Goal: Information Seeking & Learning: Learn about a topic

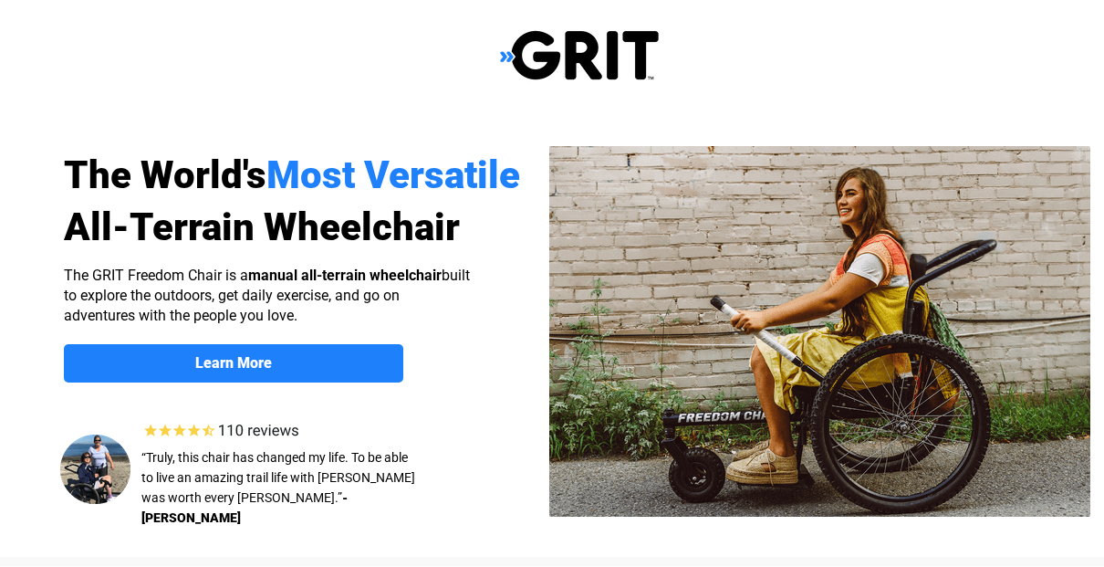
select select "US"
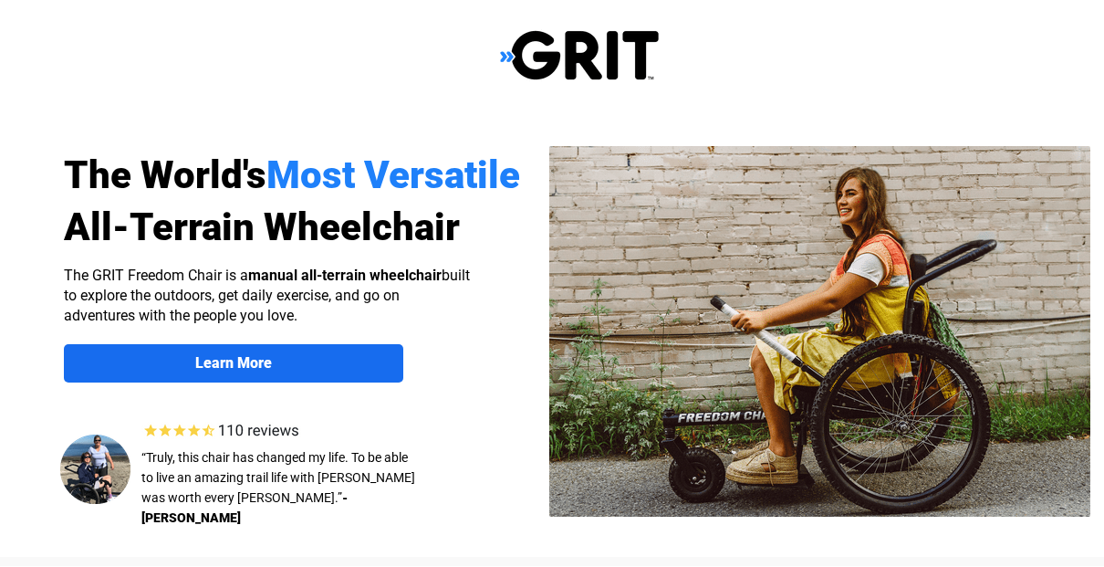
click at [217, 359] on strong "Learn More" at bounding box center [233, 362] width 77 height 17
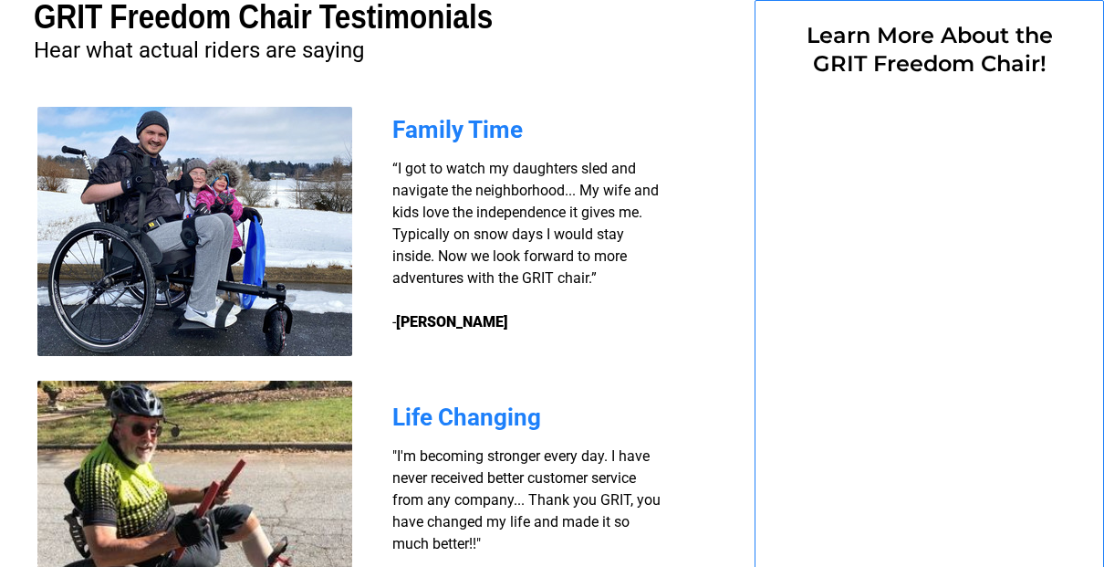
scroll to position [1415, 18]
select select "US"
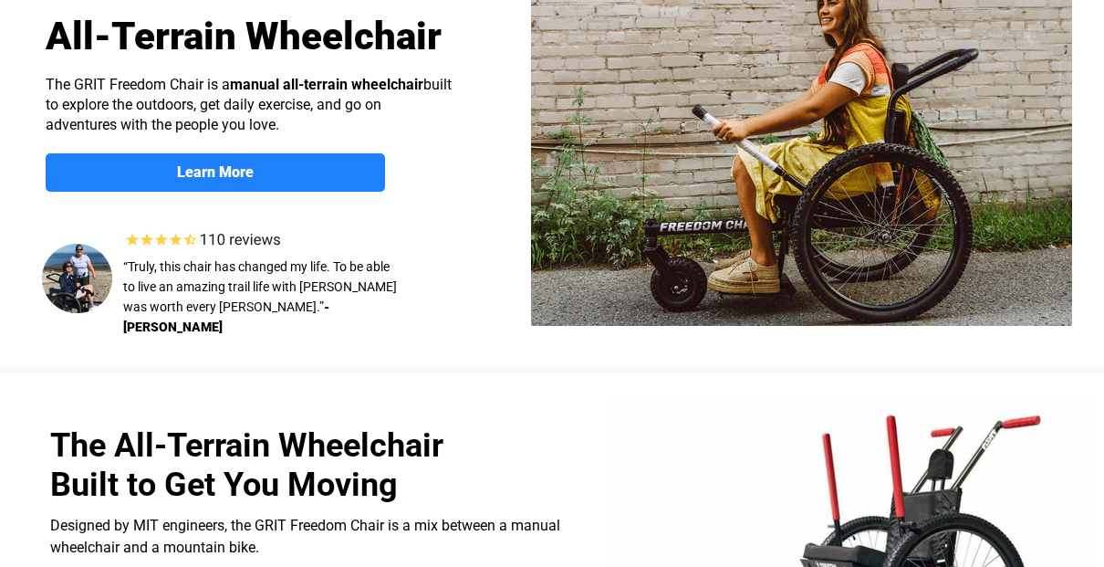
scroll to position [0, 18]
